Goal: Task Accomplishment & Management: Use online tool/utility

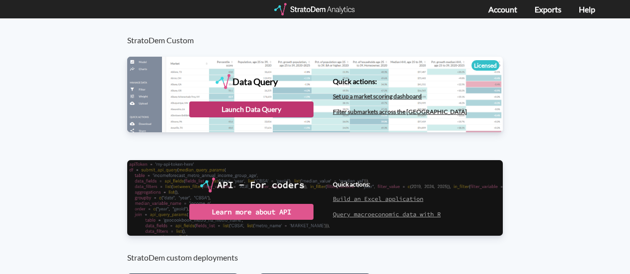
click at [264, 110] on div "Launch Data Query" at bounding box center [251, 109] width 124 height 16
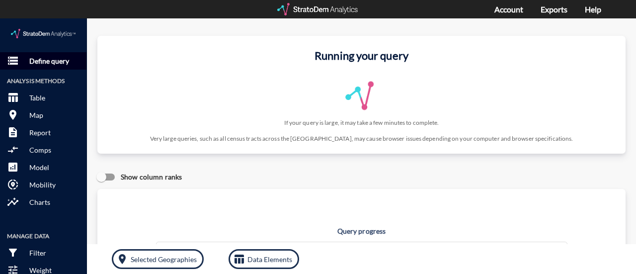
click p "Define query"
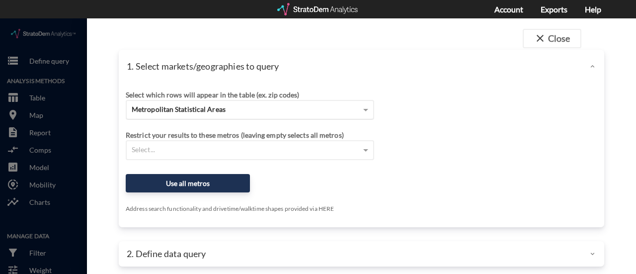
click span "Metropolitan Statistical Areas"
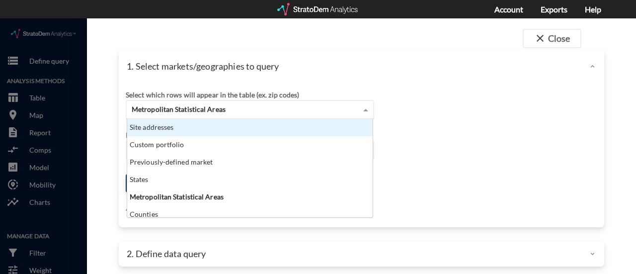
click div "1. Select markets/geographies to query"
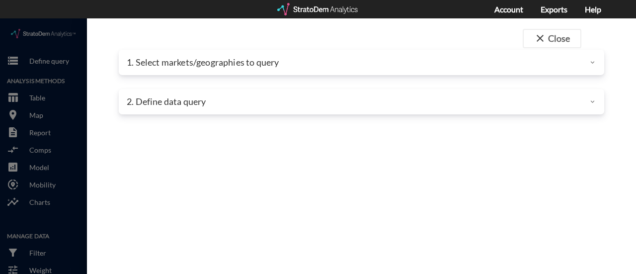
click div
click button "close Close"
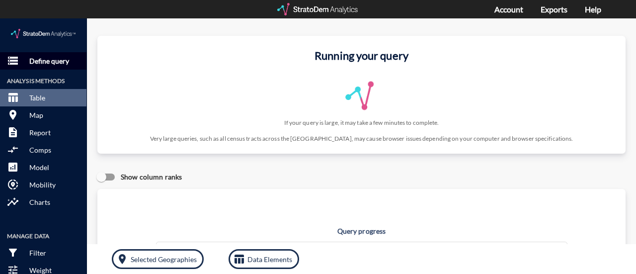
click p "Define query"
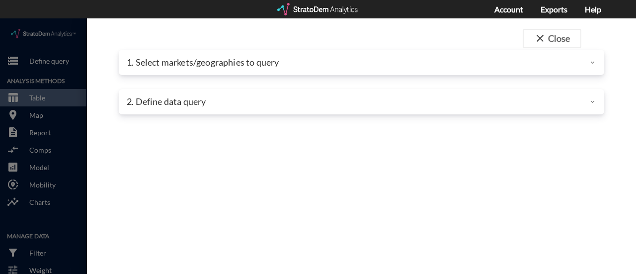
click p "2. Define data query"
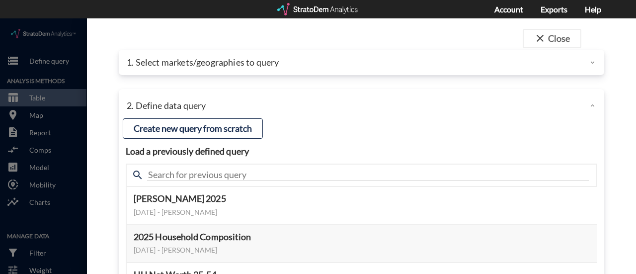
click p "1. Select markets/geographies to query"
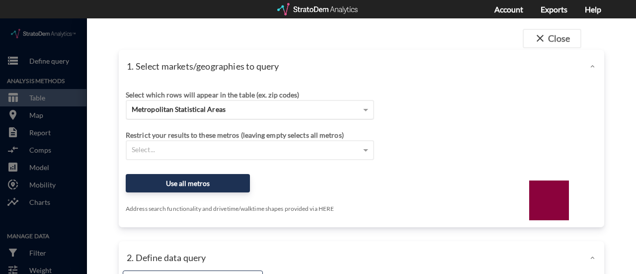
click div "Metropolitan Statistical Areas"
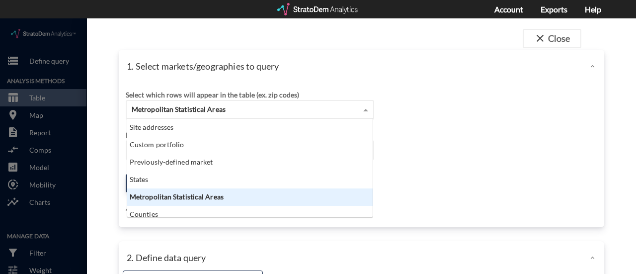
scroll to position [90, 239]
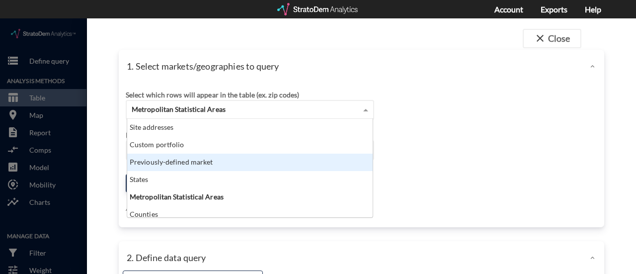
click div "Previously-defined market"
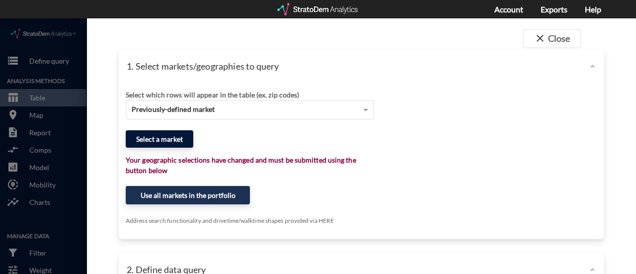
click button "Select a market"
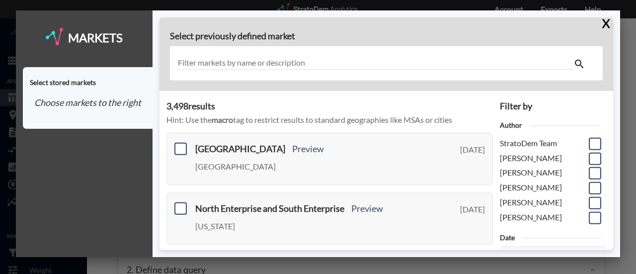
click at [243, 63] on input "text" at bounding box center [375, 63] width 396 height 13
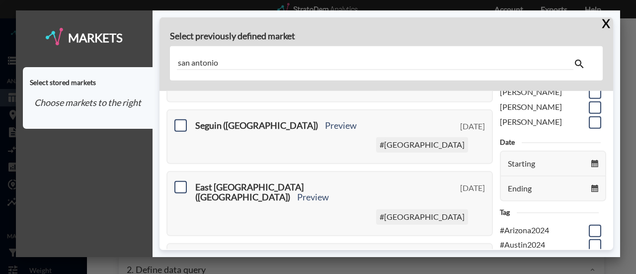
scroll to position [0, 0]
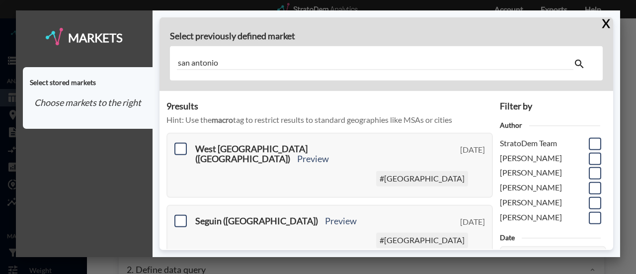
drag, startPoint x: 227, startPoint y: 64, endPoint x: 148, endPoint y: 72, distance: 80.3
click at [169, 70] on div "Select previously defined market [GEOGRAPHIC_DATA]" at bounding box center [385, 54] width 453 height 74
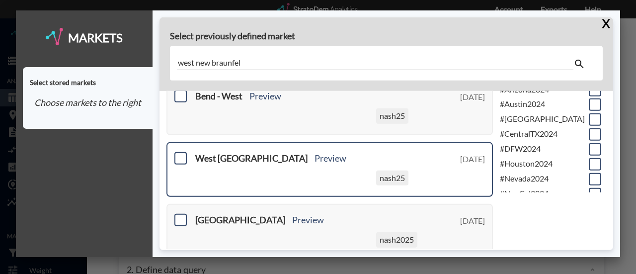
scroll to position [248, 0]
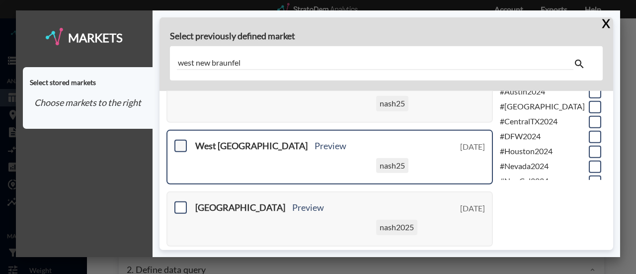
type input "west new braunfel"
click at [184, 145] on span at bounding box center [180, 146] width 12 height 12
click at [179, 142] on input "checkbox" at bounding box center [179, 142] width 0 height 0
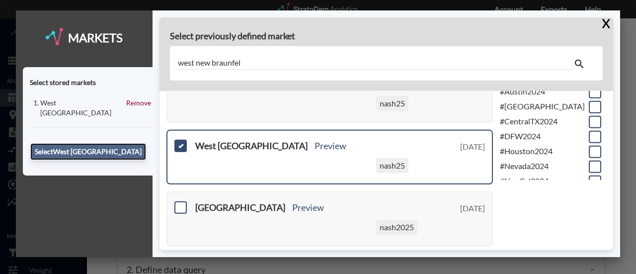
click at [75, 143] on button "Select [GEOGRAPHIC_DATA]" at bounding box center [88, 151] width 116 height 17
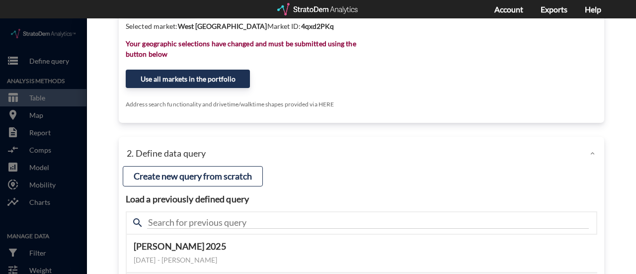
scroll to position [149, 0]
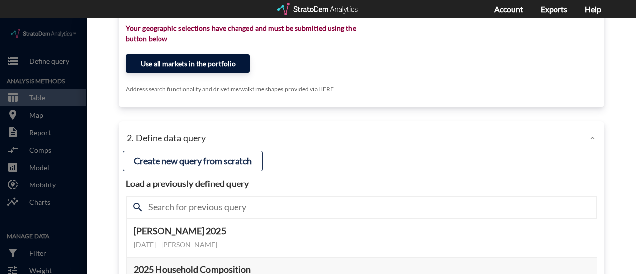
click button "Use all markets in the portfolio"
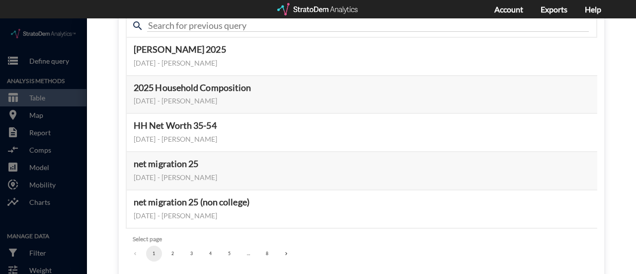
scroll to position [101, 0]
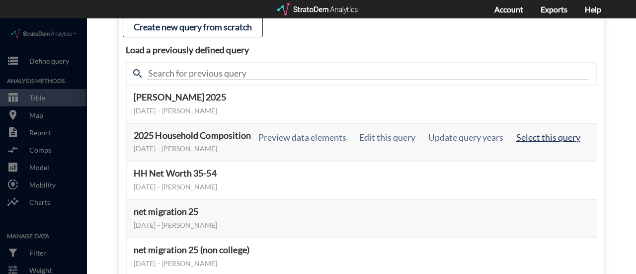
click button "Select this query"
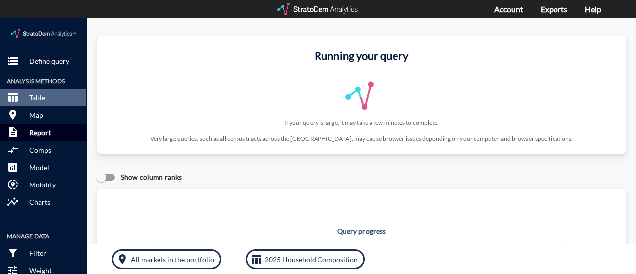
click p "Report"
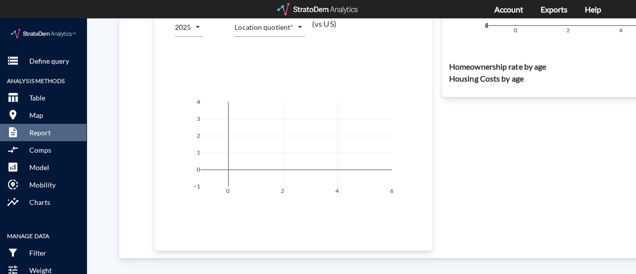
scroll to position [497, 0]
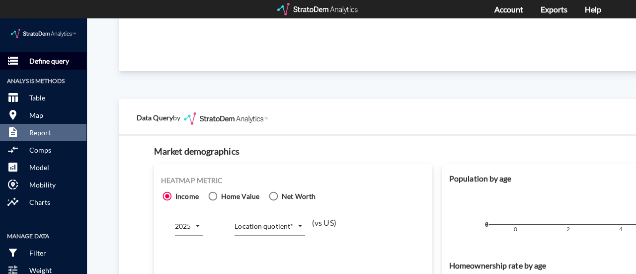
click p "Define query"
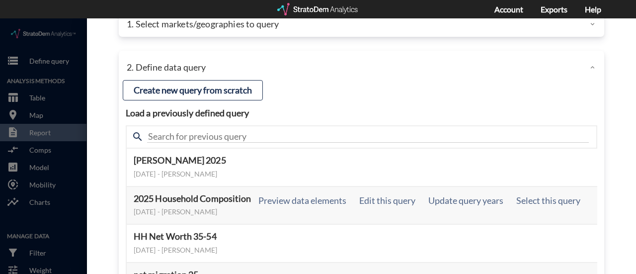
scroll to position [0, 0]
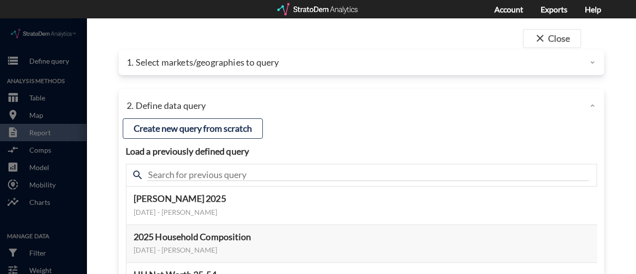
click div "1. Select markets/geographies to query"
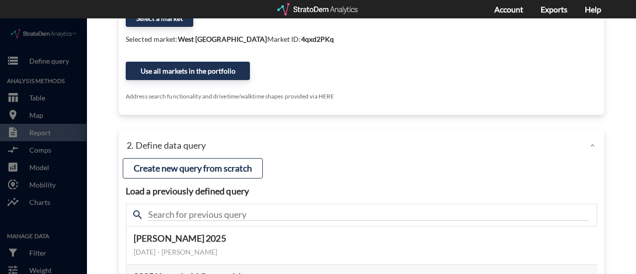
scroll to position [149, 0]
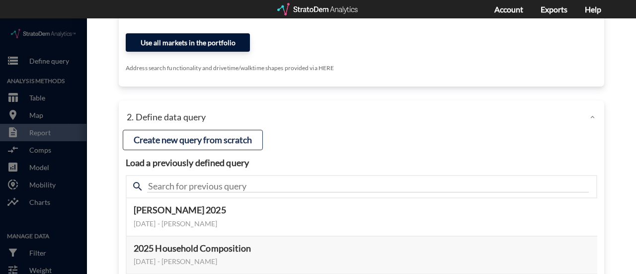
click button "Use all markets in the portfolio"
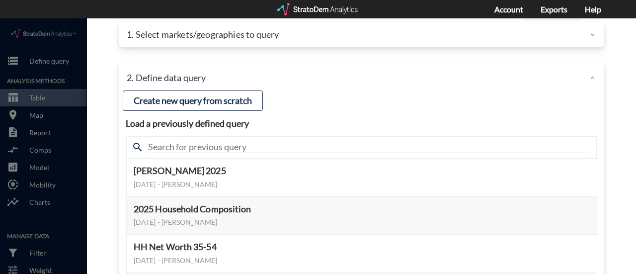
scroll to position [0, 0]
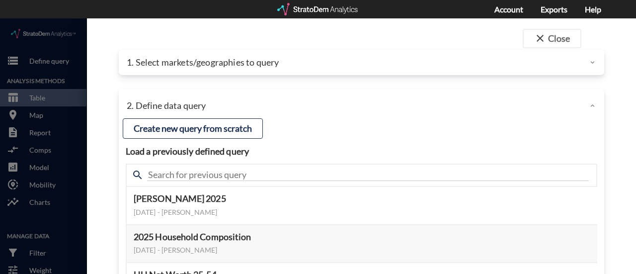
click p "1. Select markets/geographies to query"
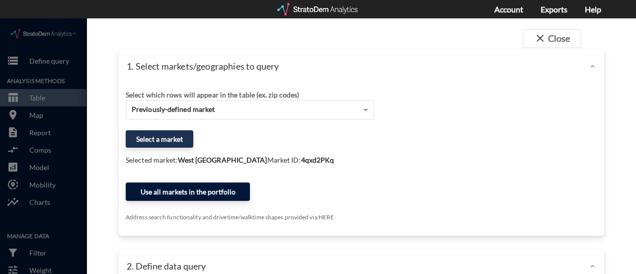
click button "Use all markets in the portfolio"
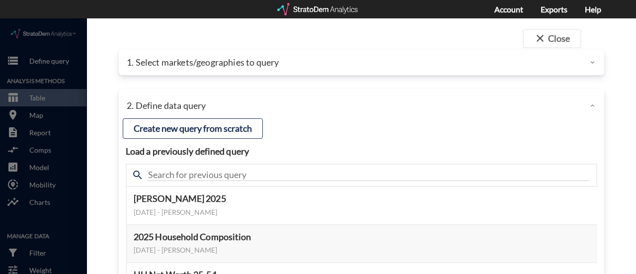
click div "1. Select markets/geographies to query"
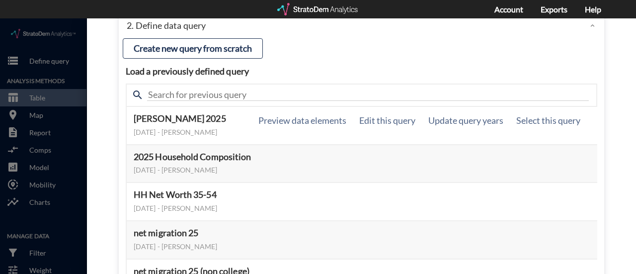
scroll to position [248, 0]
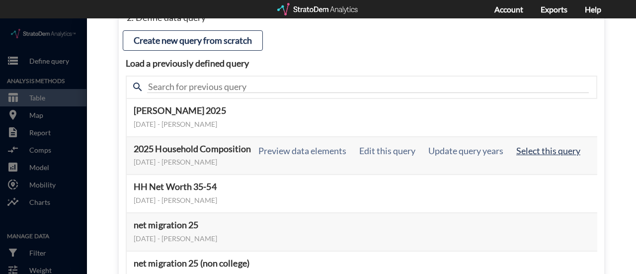
click button "Select this query"
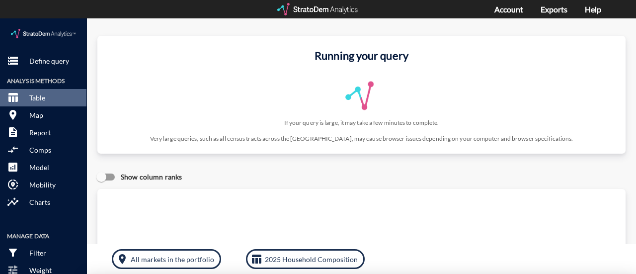
scroll to position [87, 0]
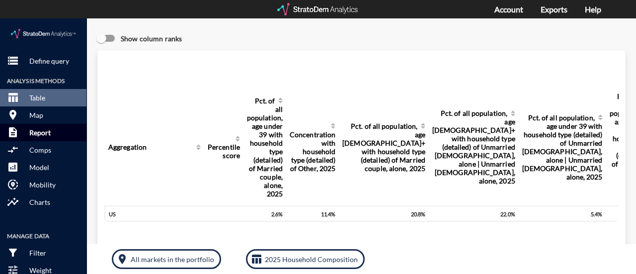
click p "Report"
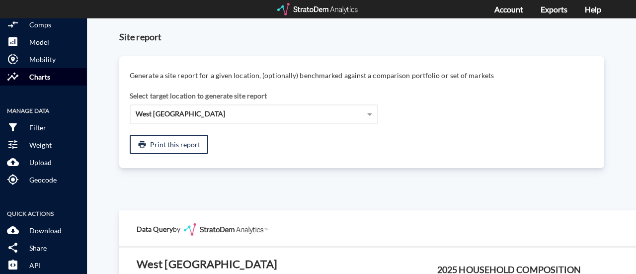
scroll to position [135, 0]
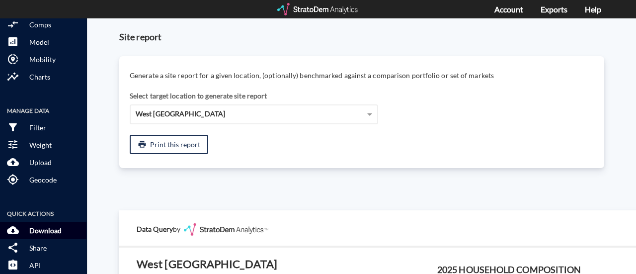
click p "Download"
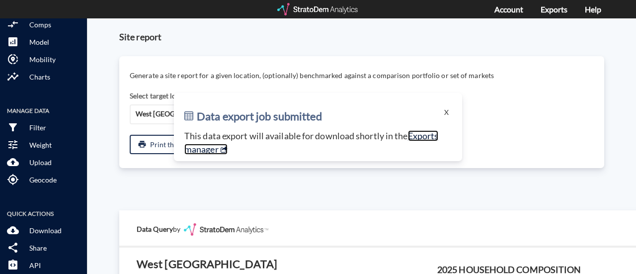
click link "Exports manager"
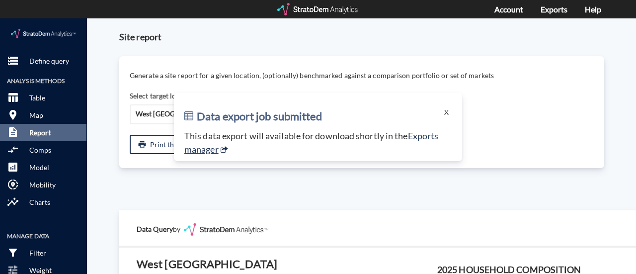
click p "Report"
click button "X"
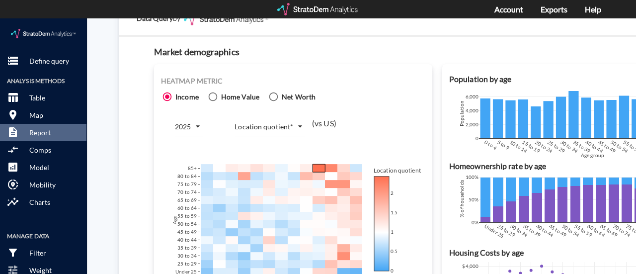
scroll to position [646, 0]
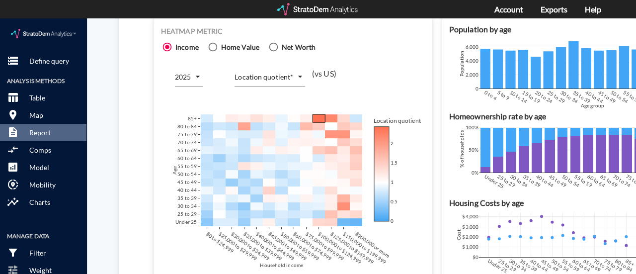
click body "/vantagepoint/us/-1 storage Define query Analysis Methods table_chart Table roo…"
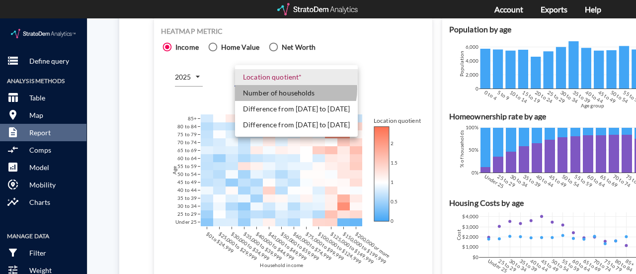
click li "Number of households"
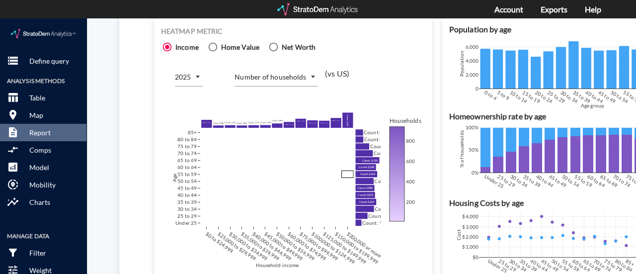
click div "Site report Generate a site report for a given location, (optionally) benchmark…"
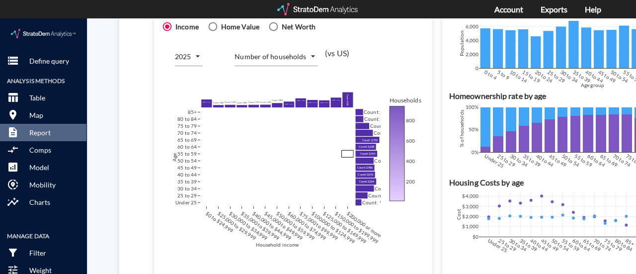
scroll to position [663, 0]
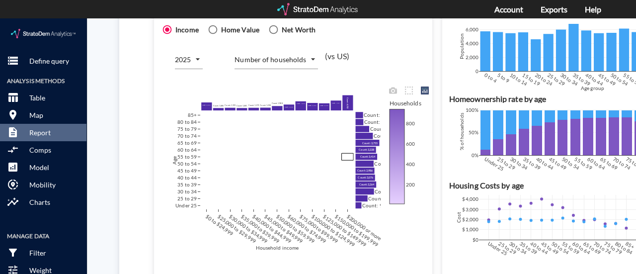
click div "$0 to $24,999 $25,000 to $29,999 $30,000 to $34,999 $35,000 to $39,999 $40,000 …"
click body "/vantagepoint/us/-1 storage Define query Analysis Methods table_chart Table roo…"
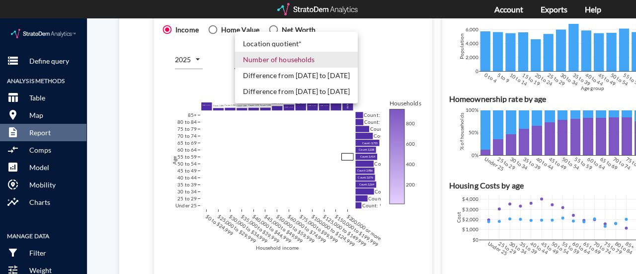
click li "Difference from [DATE] to [DATE]"
type input "COUNT_DIFF_FUTURE"
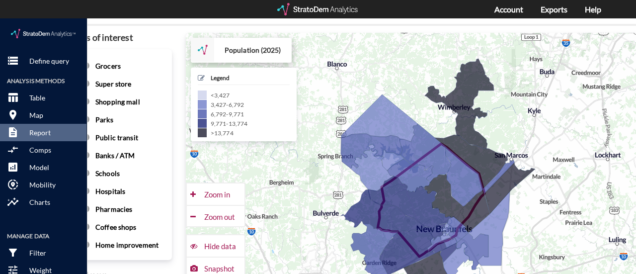
scroll to position [1358, 65]
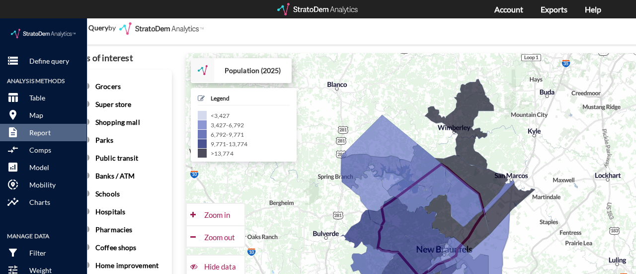
click strong "Population (2025)"
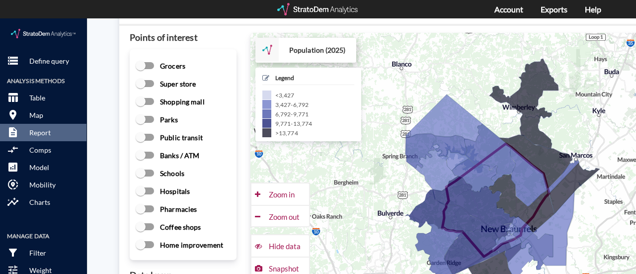
scroll to position [1309, 0]
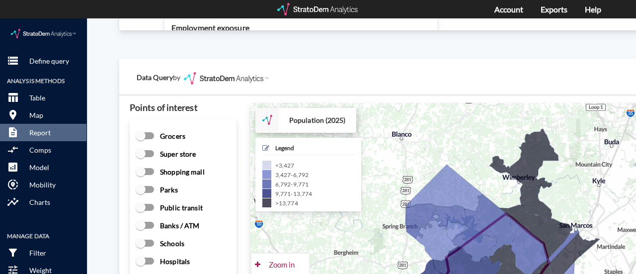
click div "Population (2025) CUSTOMIZE DATA"
click div
click strong "Population (2025)"
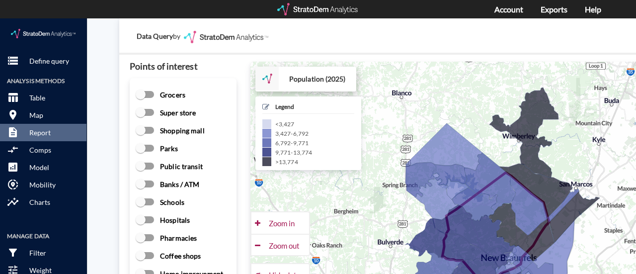
scroll to position [1458, 0]
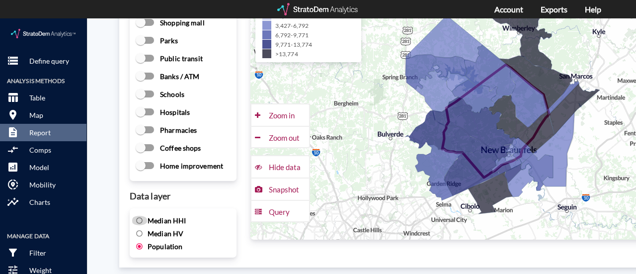
click input "Median HHI"
radio input "true"
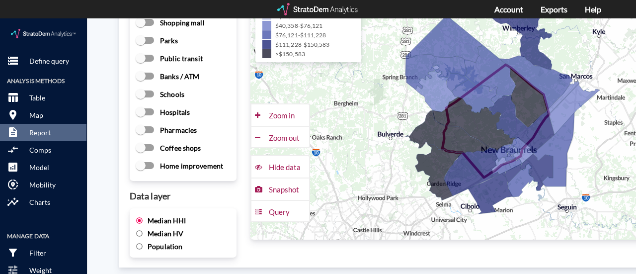
click input "Population"
radio input "true"
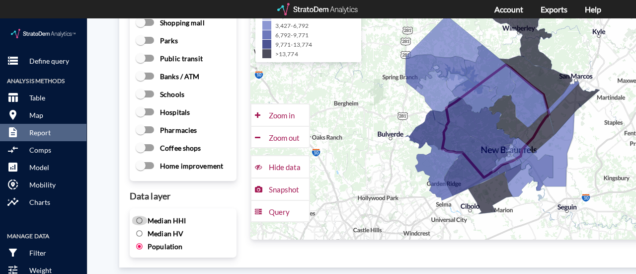
click input "Median HHI"
radio input "true"
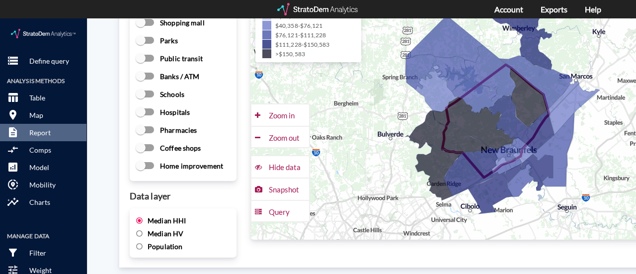
scroll to position [1358, 0]
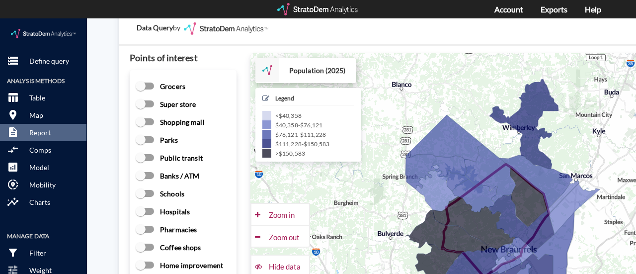
click strong "Population (2025)"
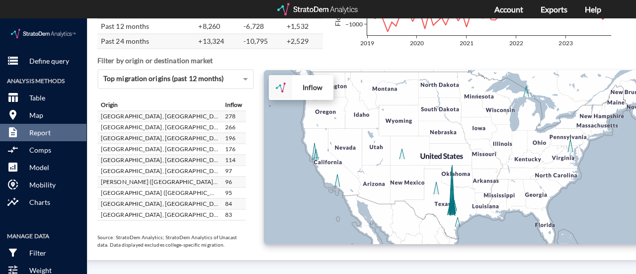
scroll to position [1855, 58]
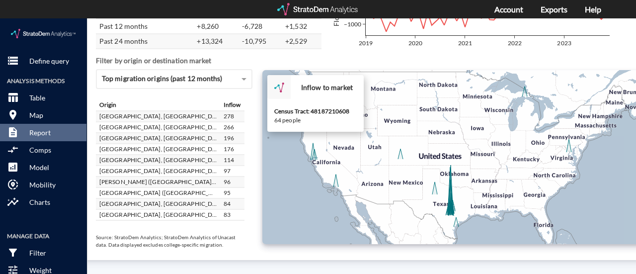
click icon
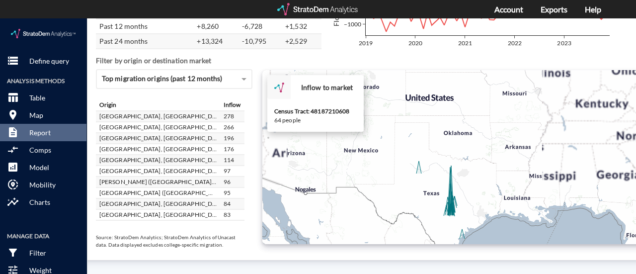
click icon
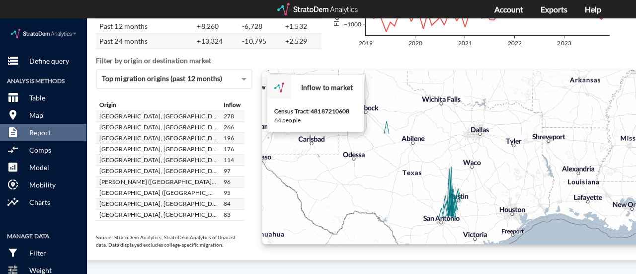
click icon
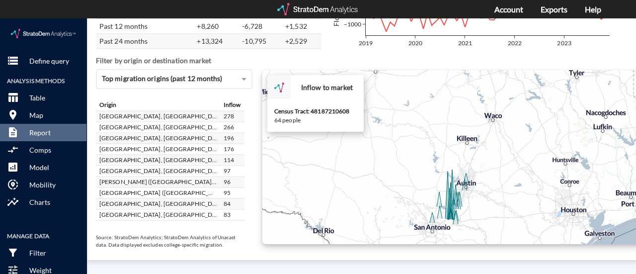
click icon
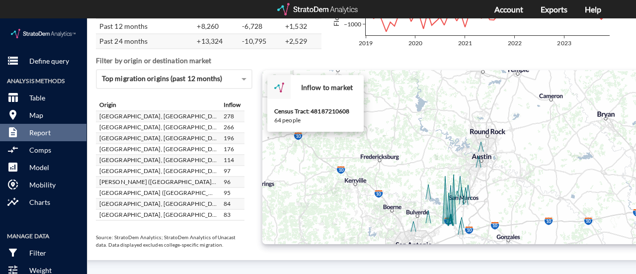
click icon
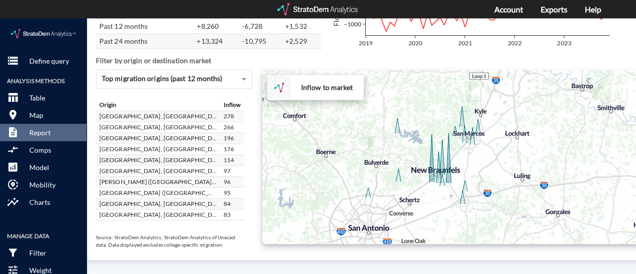
drag, startPoint x: 476, startPoint y: 199, endPoint x: 469, endPoint y: 149, distance: 50.2
click div "+ − Inflow to market CUSTOMIZE DATA Draw a polygon Draw a rectangle Draw a mark…"
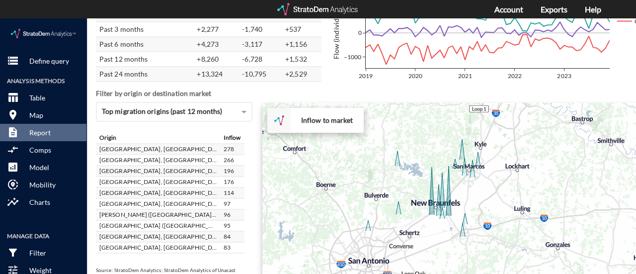
scroll to position [1805, 58]
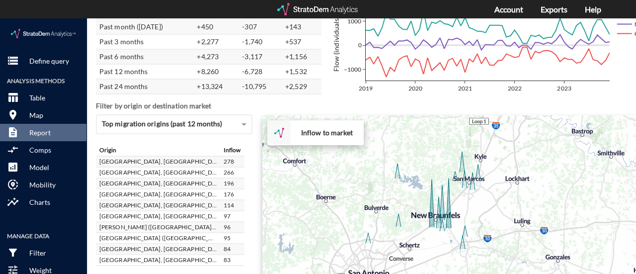
click div "2019 2020 2021 2022 2023 −1000 0 1000 Inflow Net flow Outflow Flow (individuals…"
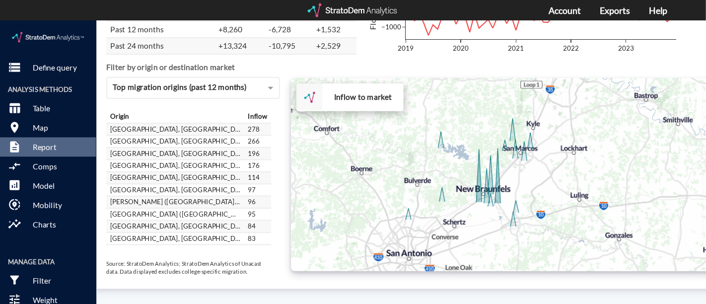
scroll to position [1858, 58]
click div "In Out Net Past month ([DATE]) +450 -307 +143 Past 3 months +2,277 -1,740 +537 …"
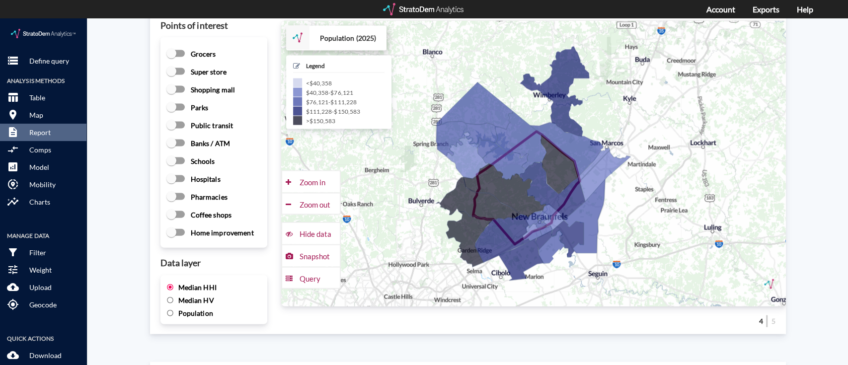
scroll to position [1371, 0]
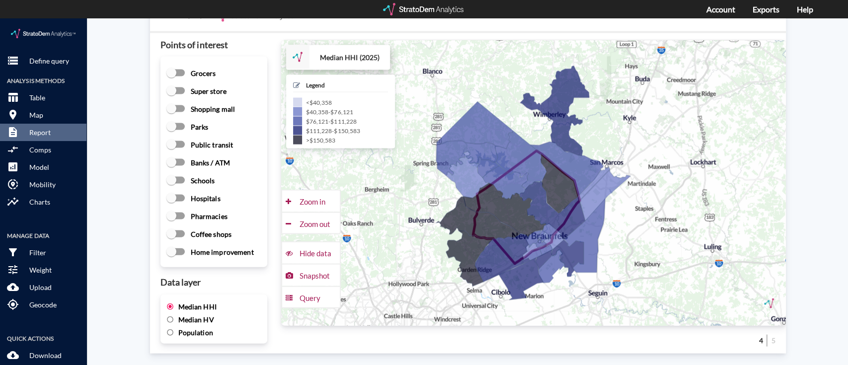
click input "Population"
radio input "true"
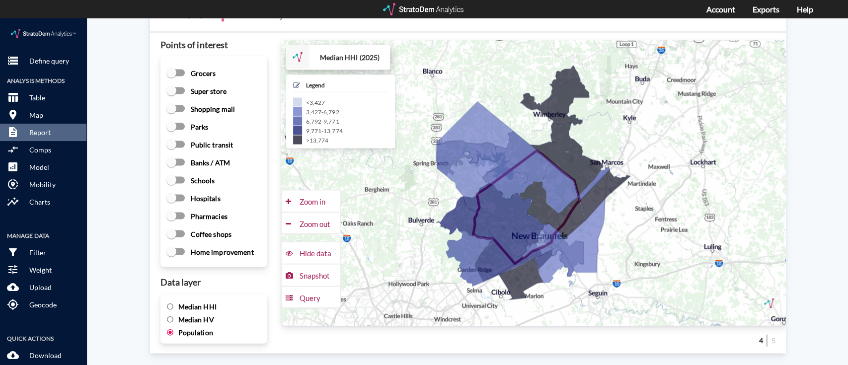
click input "Median HHI"
radio input "true"
radio input "false"
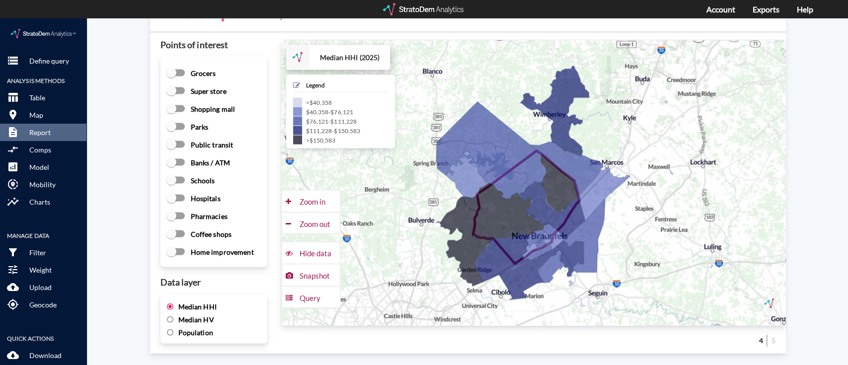
click input "Median HV"
radio input "true"
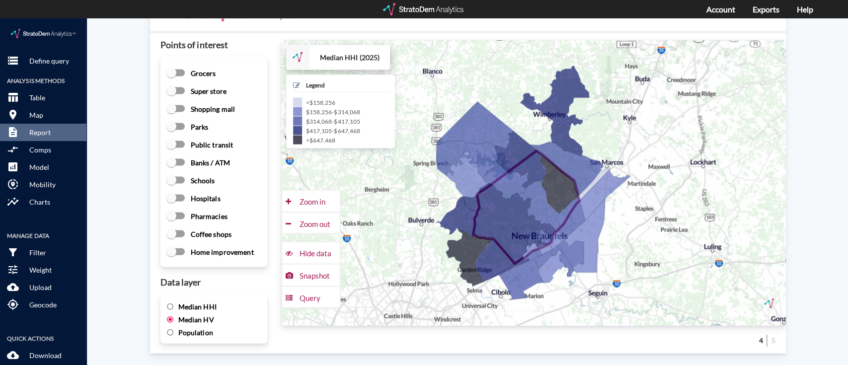
drag, startPoint x: 164, startPoint y: 289, endPoint x: 163, endPoint y: 294, distance: 5.1
click input "Median HHI"
radio input "true"
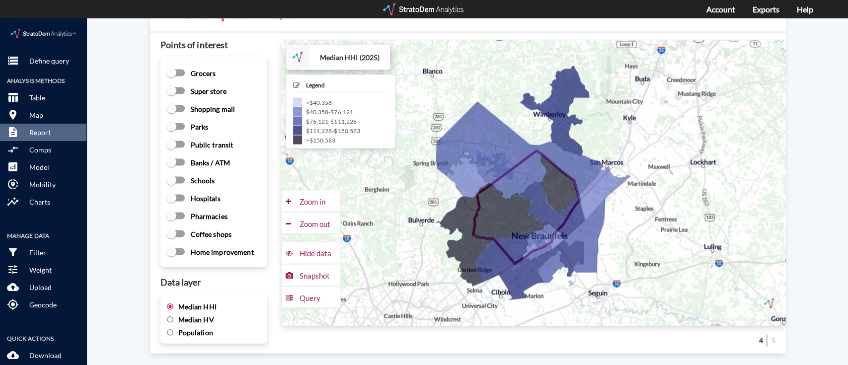
click input "Median HV"
radio input "true"
radio input "false"
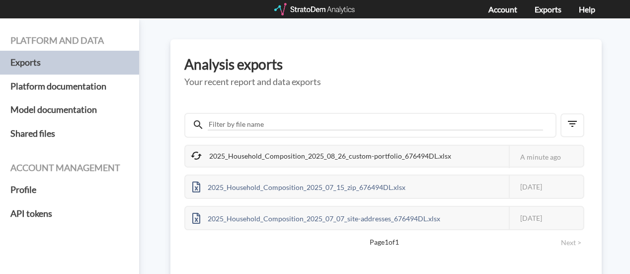
click at [557, 148] on div "A minute ago" at bounding box center [546, 157] width 74 height 22
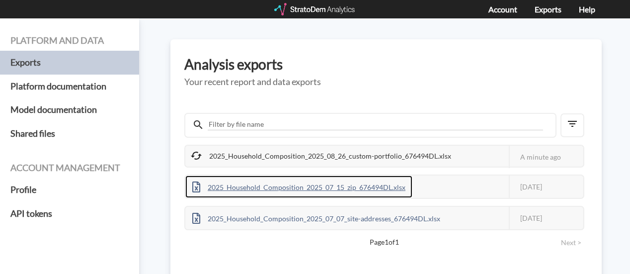
click at [264, 186] on div "2025_Household_Composition_2025_07_15_zip_676494DL.xlsx" at bounding box center [298, 186] width 227 height 22
click at [195, 184] on span at bounding box center [196, 186] width 8 height 11
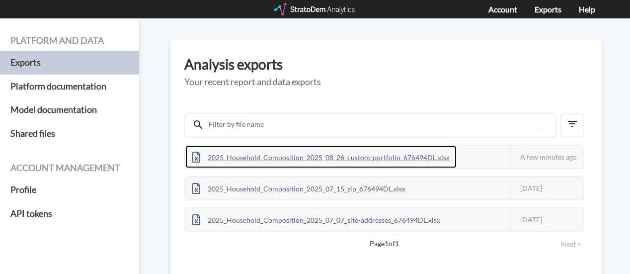
click at [216, 154] on div "2025_Household_Composition_2025_08_26_custom-portfolio_676494DL.xlsx" at bounding box center [320, 157] width 271 height 22
